Goal: Task Accomplishment & Management: Use online tool/utility

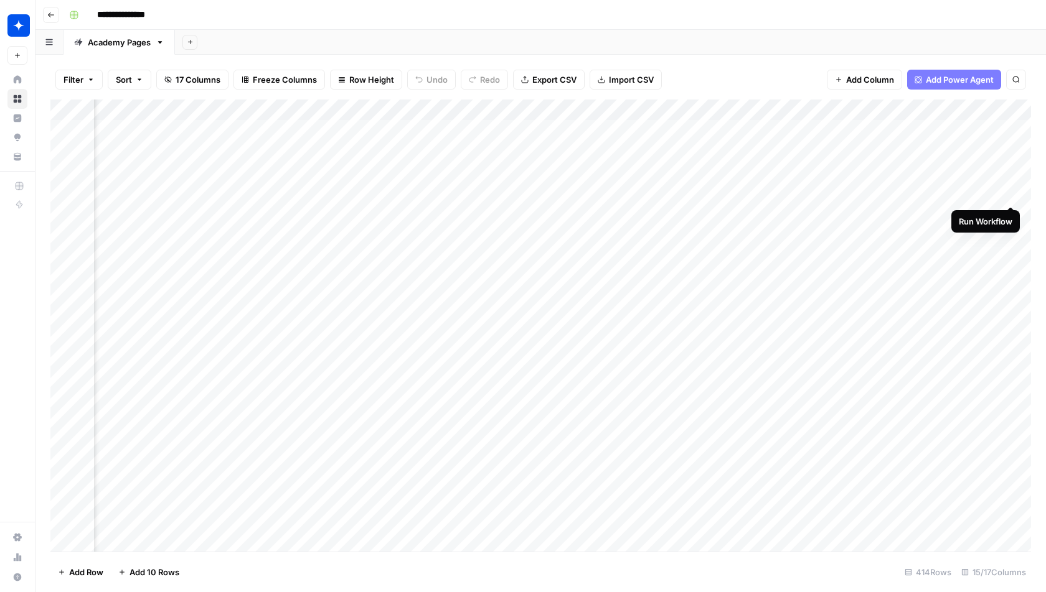
scroll to position [0, 594]
click at [986, 143] on div "Add Column" at bounding box center [540, 326] width 980 height 453
click at [995, 151] on div "Add Column" at bounding box center [540, 326] width 980 height 453
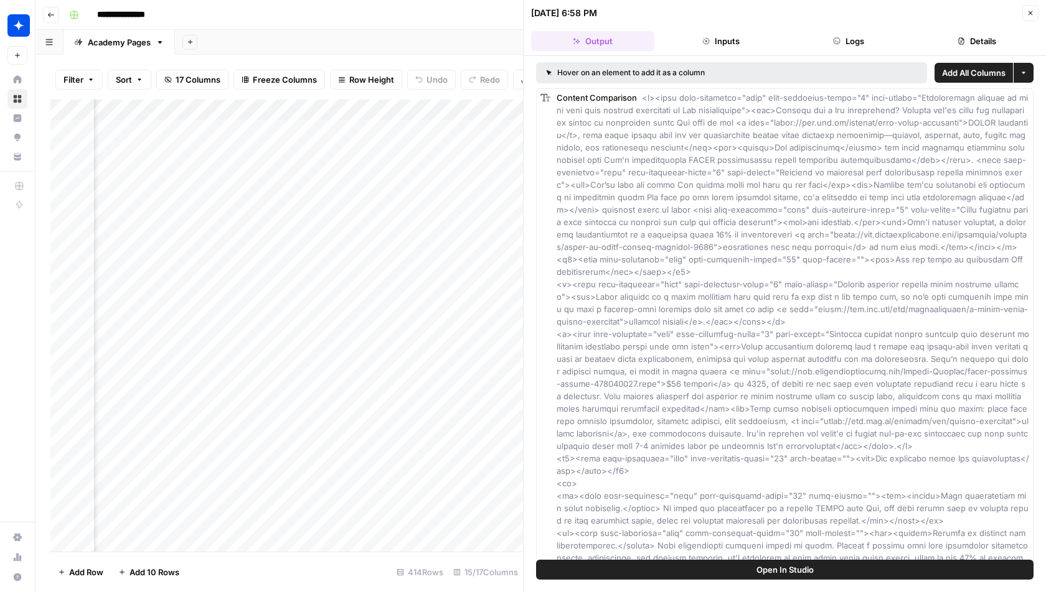
click at [1034, 4] on header "09/16/25 at 6:58 PM Close Output Inputs Logs Details" at bounding box center [784, 28] width 522 height 56
click at [1034, 11] on icon "button" at bounding box center [1029, 12] width 7 height 7
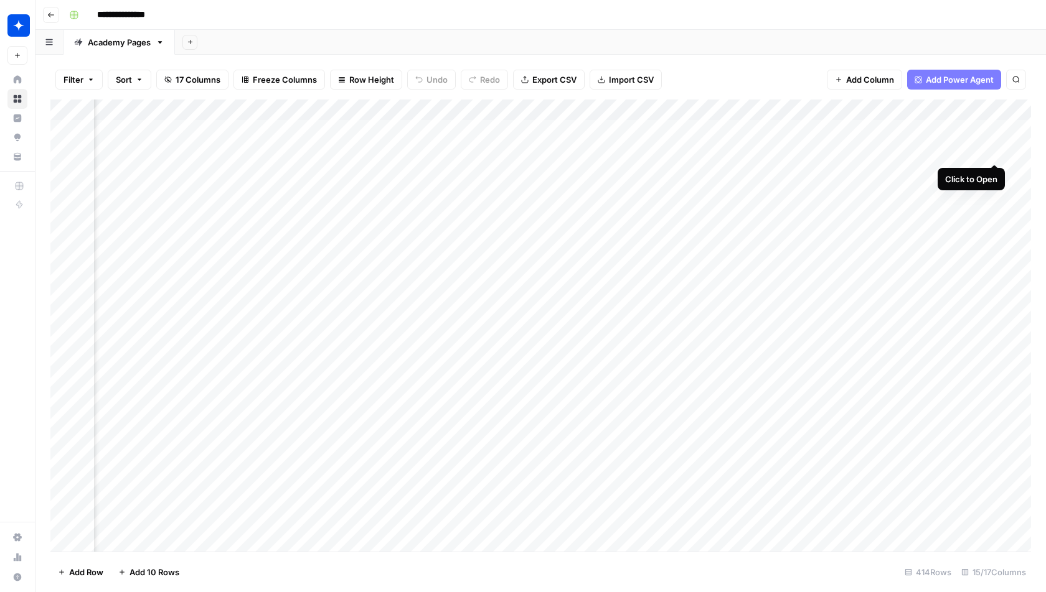
click at [995, 156] on div "Add Column" at bounding box center [540, 326] width 980 height 453
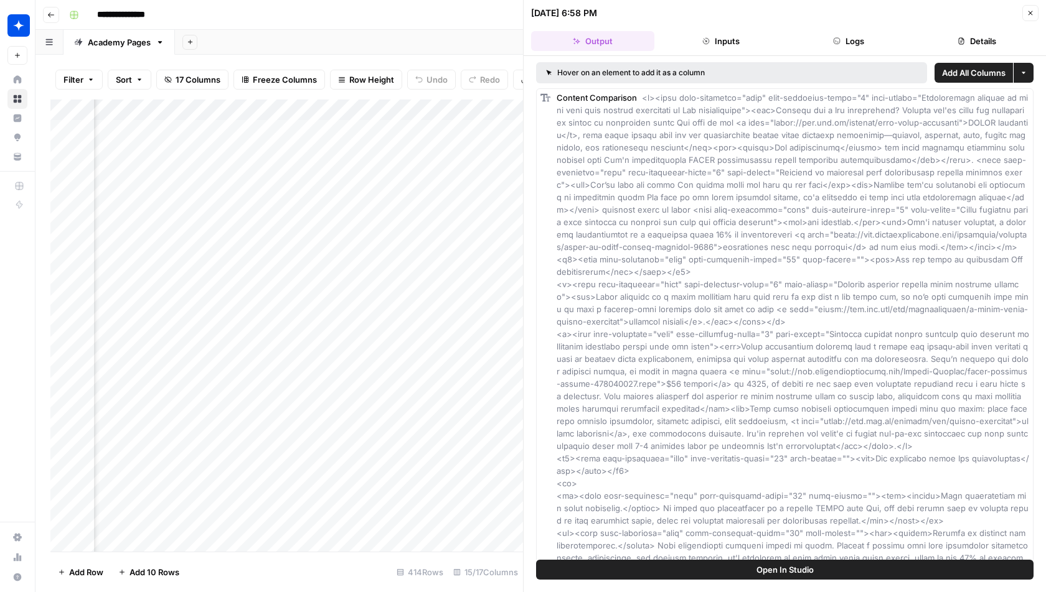
click at [1032, 18] on button "Close" at bounding box center [1030, 13] width 16 height 16
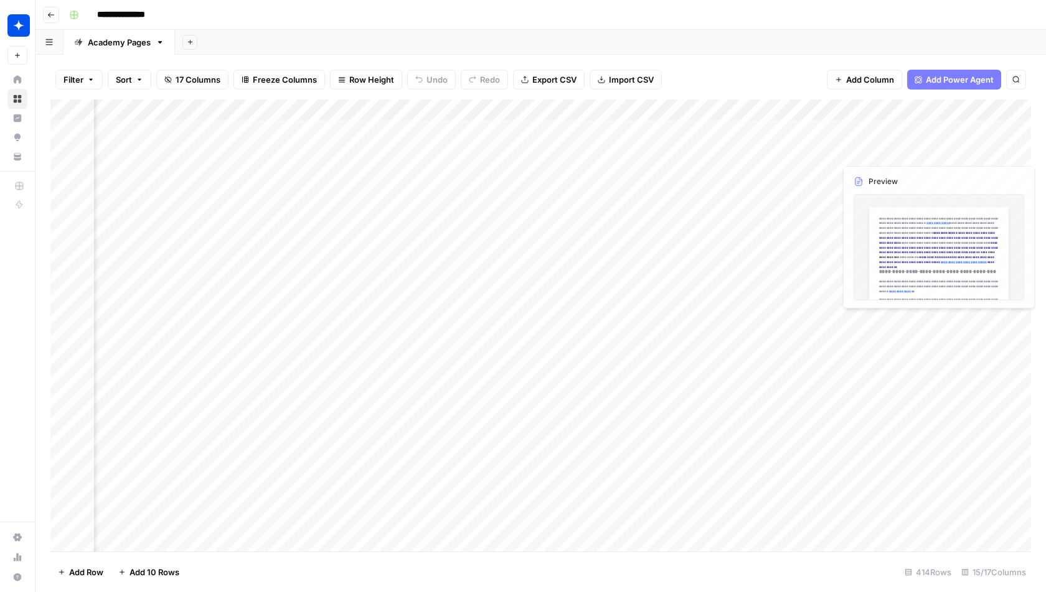
scroll to position [0, 897]
click at [917, 151] on div "Add Column" at bounding box center [540, 326] width 980 height 453
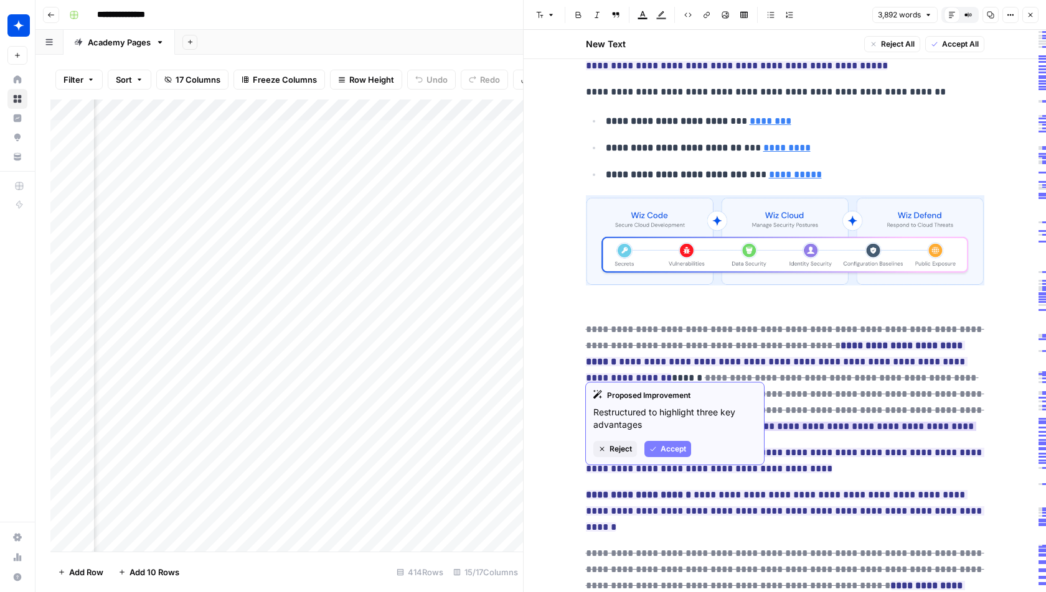
scroll to position [1912, 0]
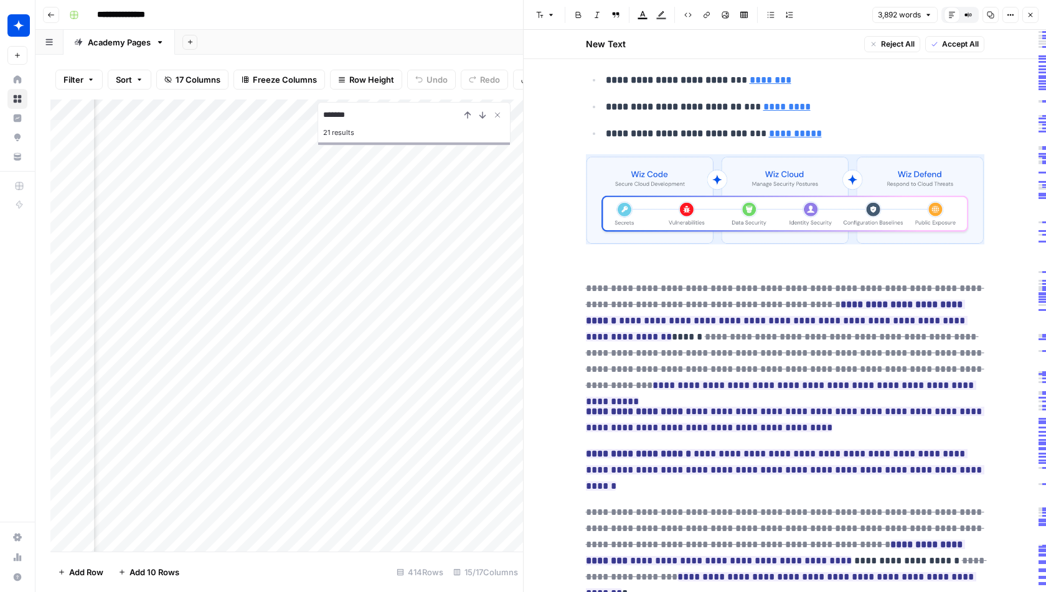
type input "*******"
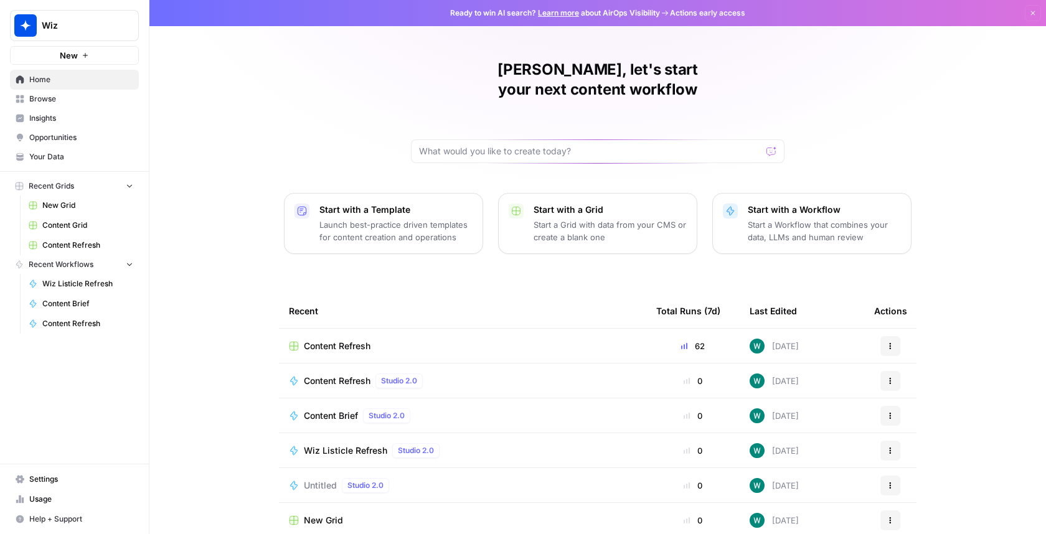
click at [84, 240] on span "Content Refresh" at bounding box center [87, 245] width 91 height 11
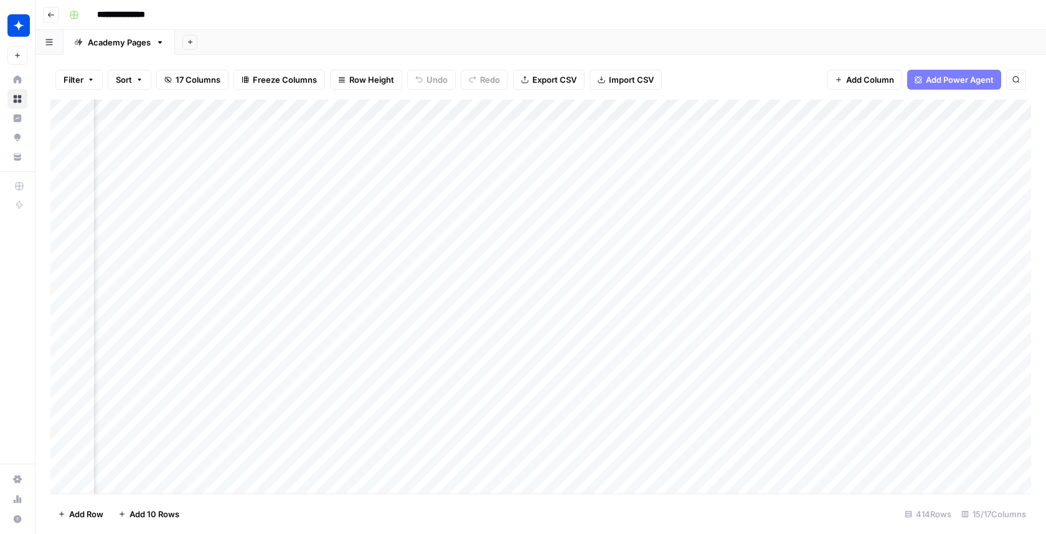
scroll to position [0, 947]
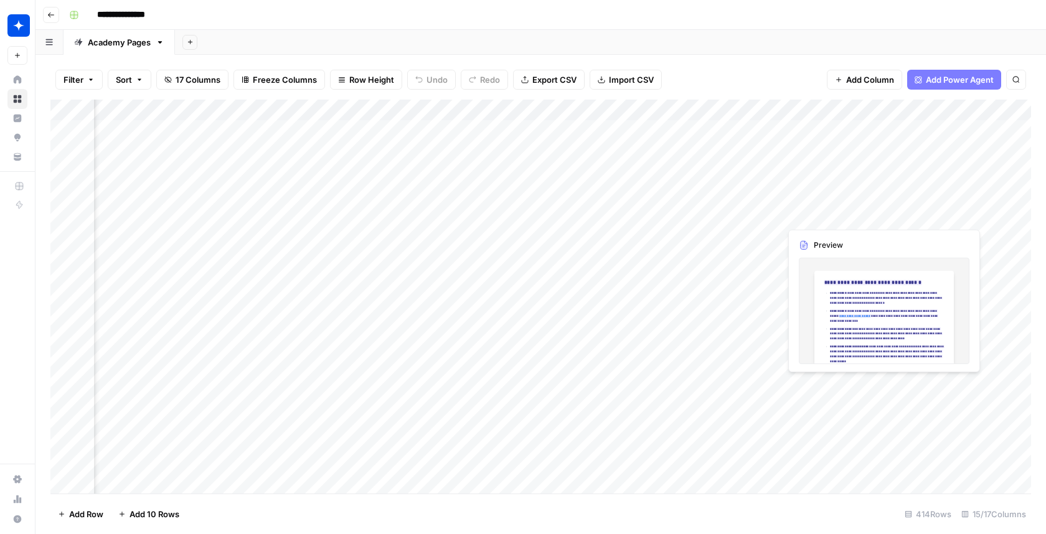
click at [862, 217] on div "Add Column" at bounding box center [540, 297] width 980 height 394
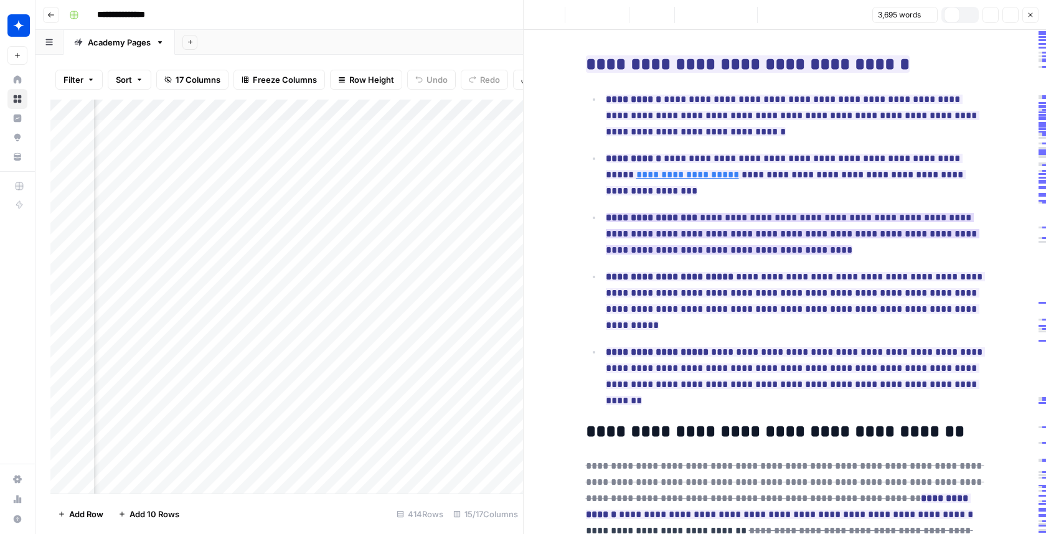
click at [816, 218] on ins "**********" at bounding box center [792, 234] width 373 height 42
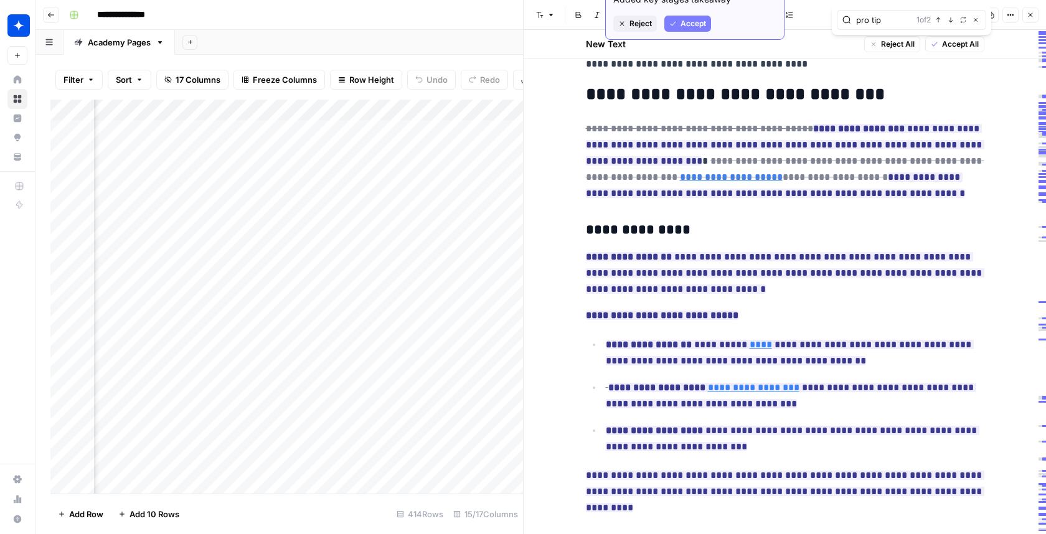
scroll to position [1230, 0]
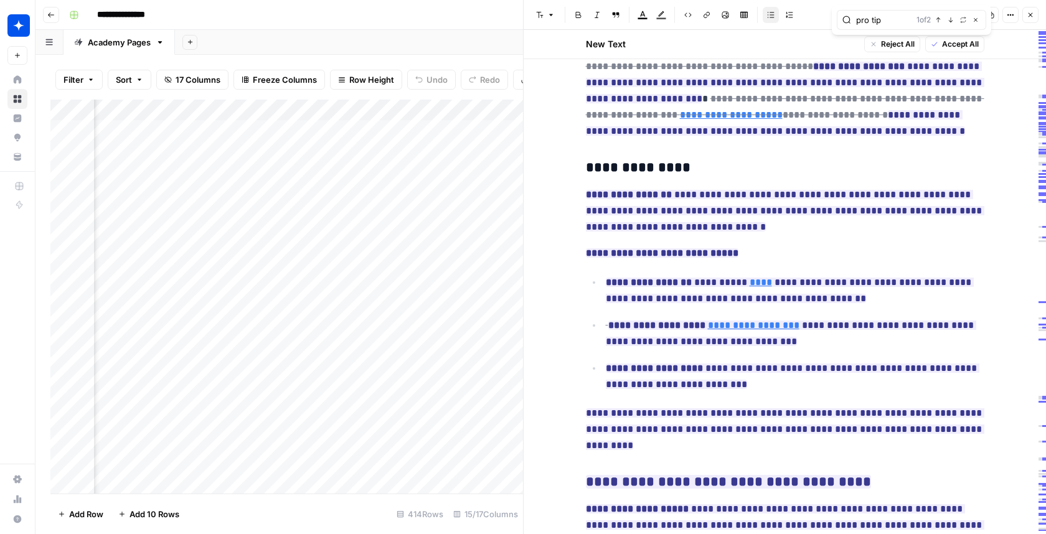
type input "pro tip"
click at [941, 22] on button "Previous match" at bounding box center [938, 20] width 10 height 10
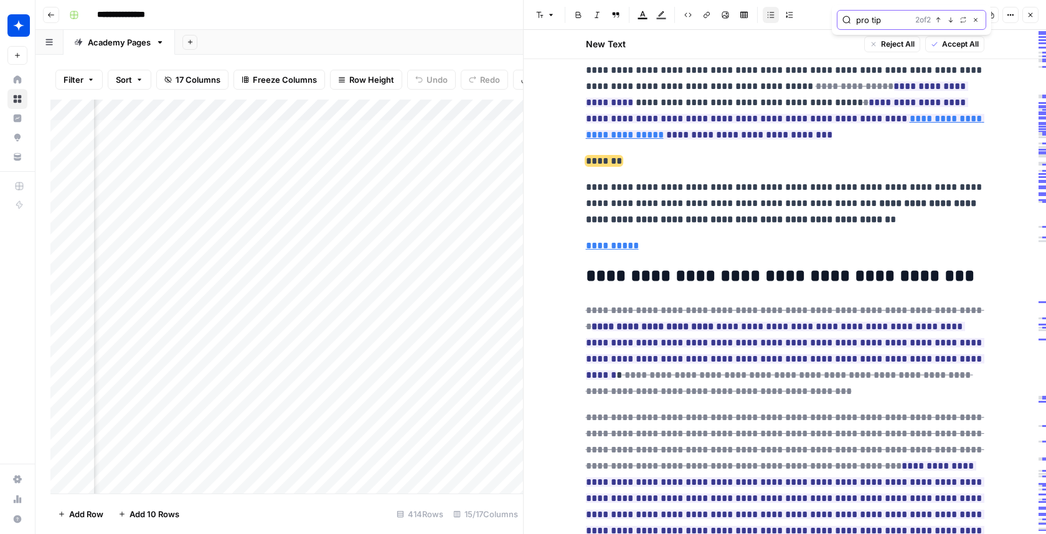
scroll to position [8032, 0]
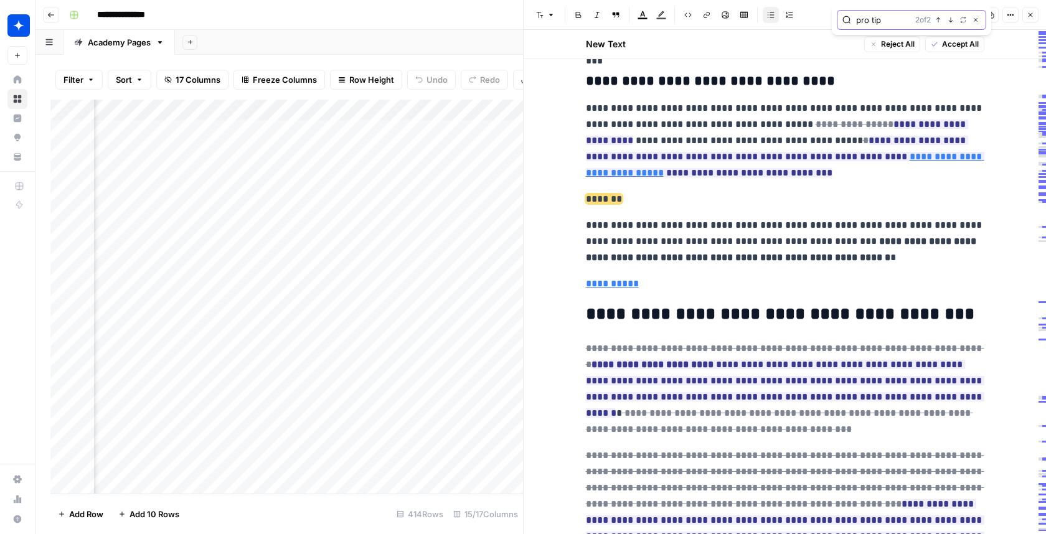
click at [950, 21] on icon "button" at bounding box center [950, 19] width 4 height 5
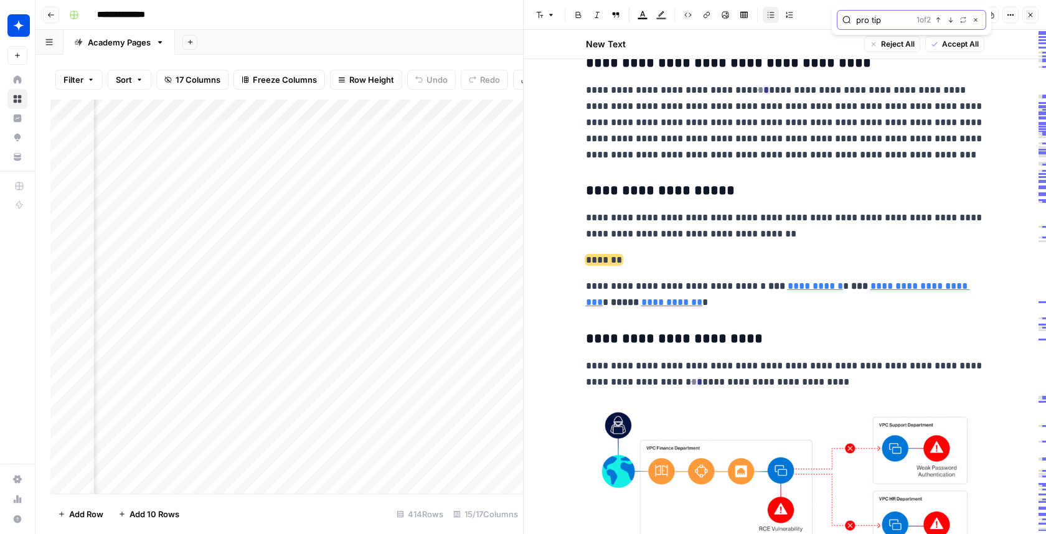
scroll to position [7455, 0]
